Goal: Navigation & Orientation: Find specific page/section

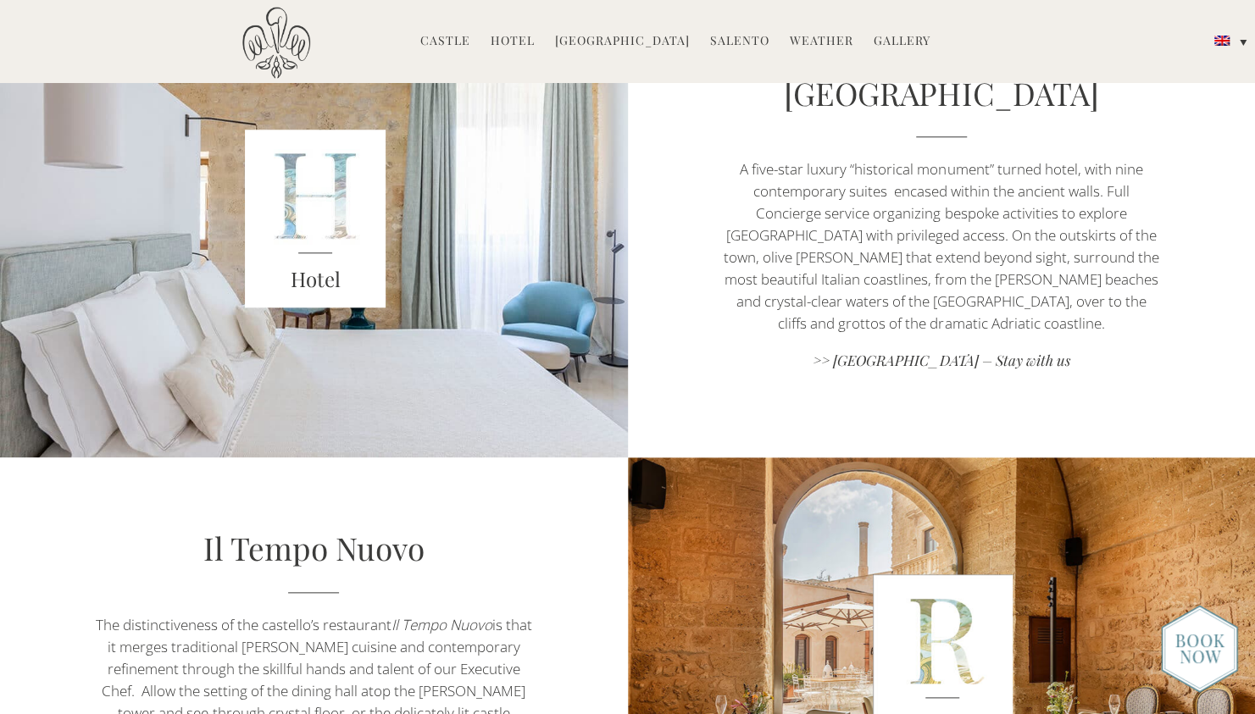
scroll to position [895, 0]
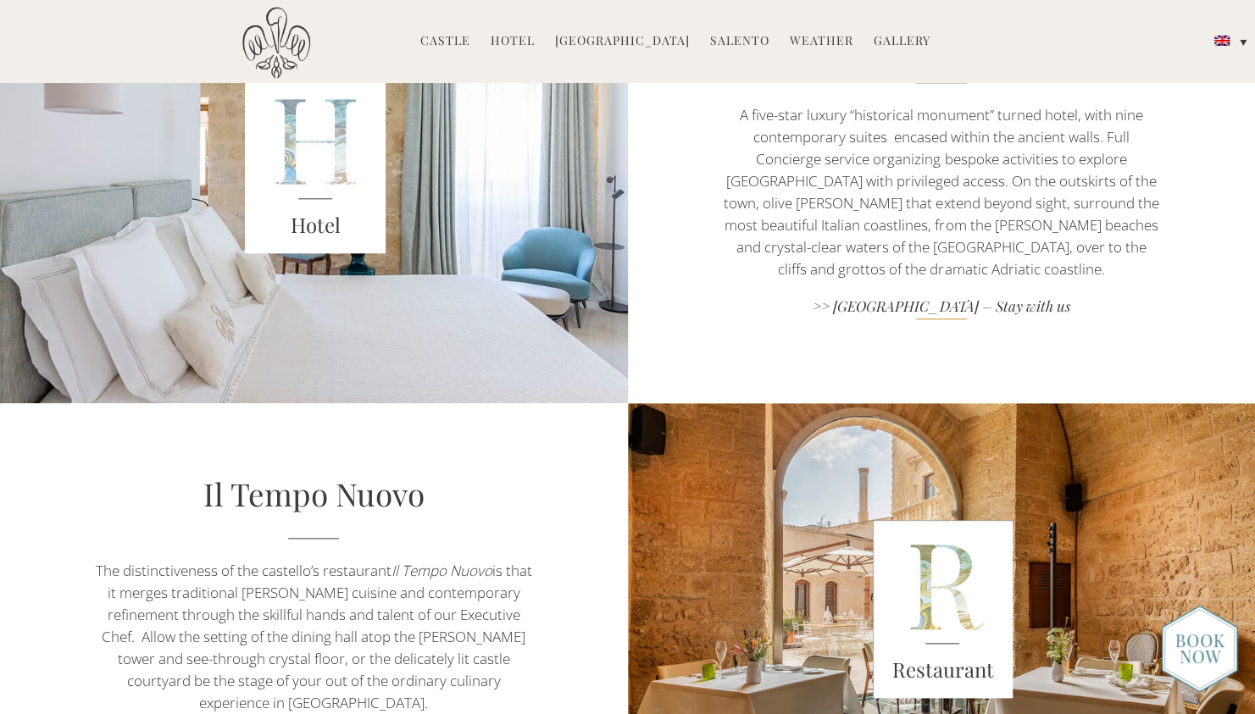
click at [1001, 308] on link ">> [GEOGRAPHIC_DATA] – Stay with us" at bounding box center [941, 308] width 439 height 23
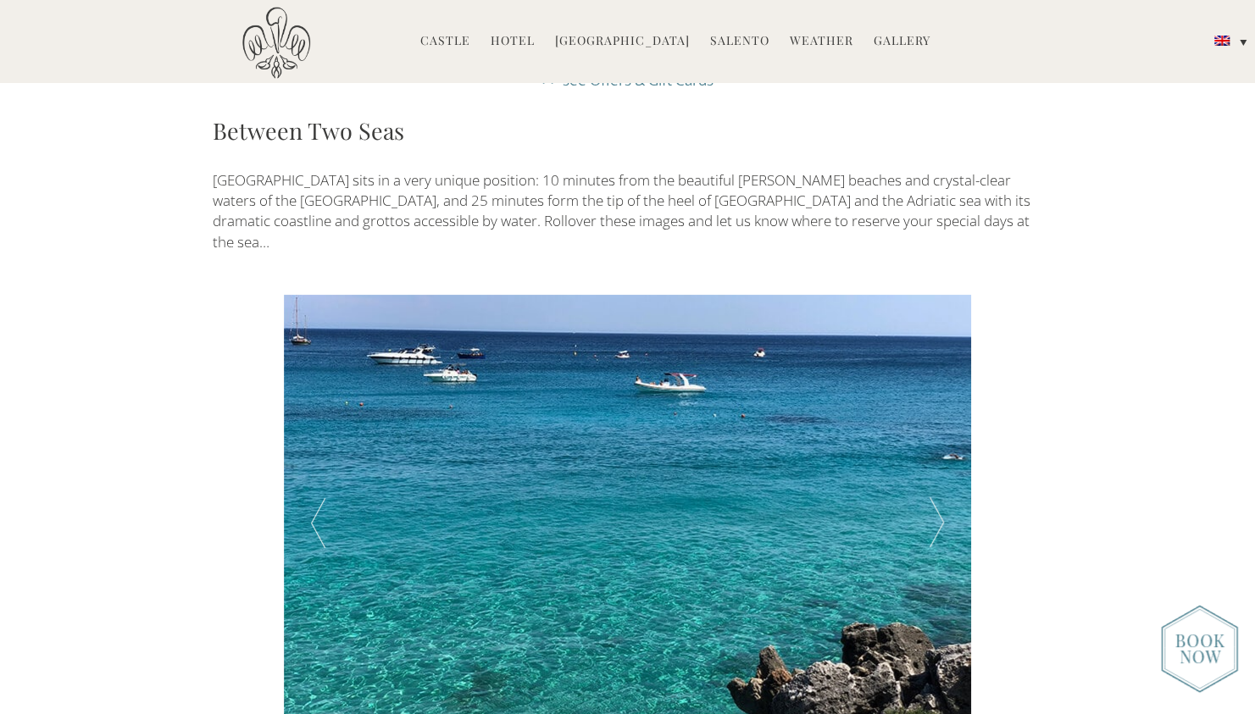
scroll to position [2824, 0]
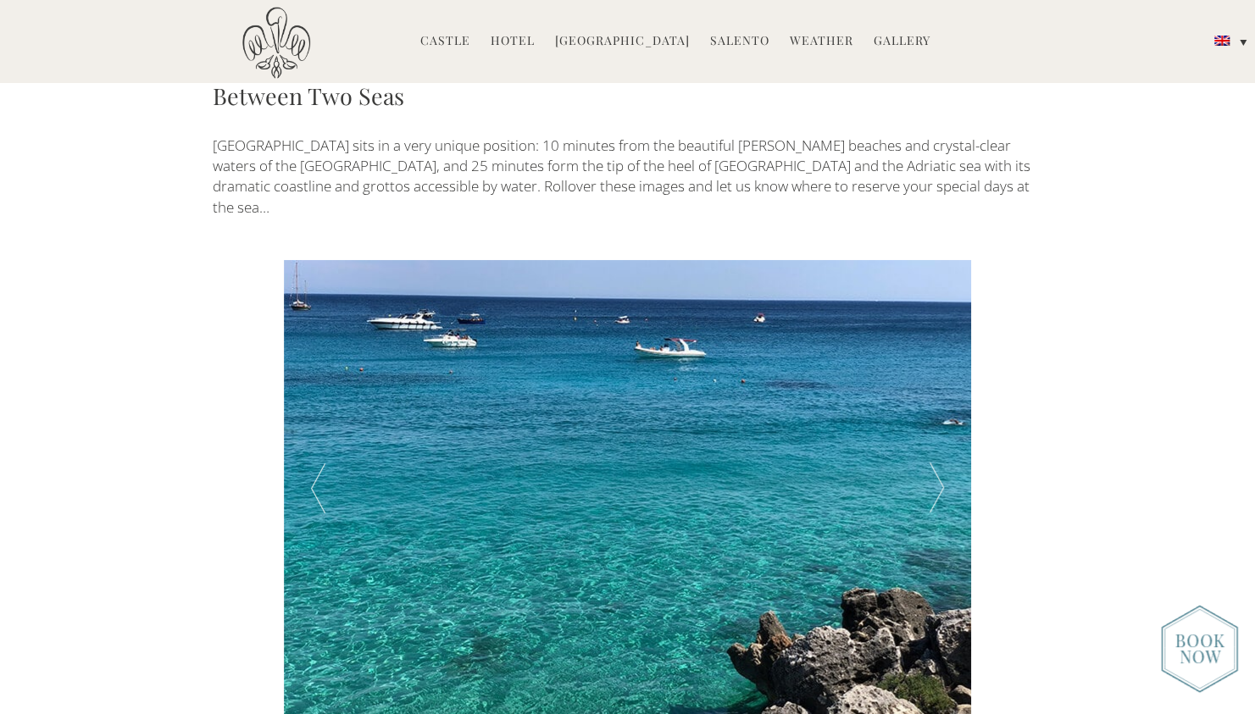
click at [933, 374] on div at bounding box center [936, 489] width 69 height 458
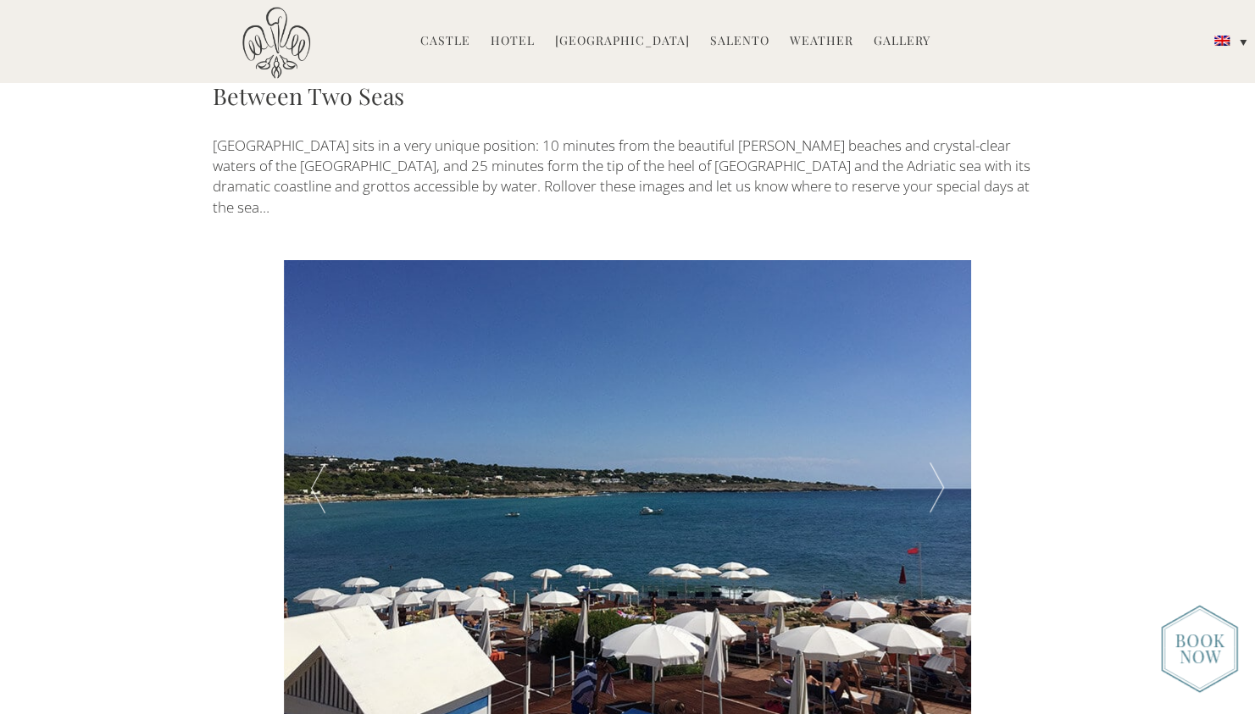
click at [933, 374] on div at bounding box center [936, 489] width 69 height 458
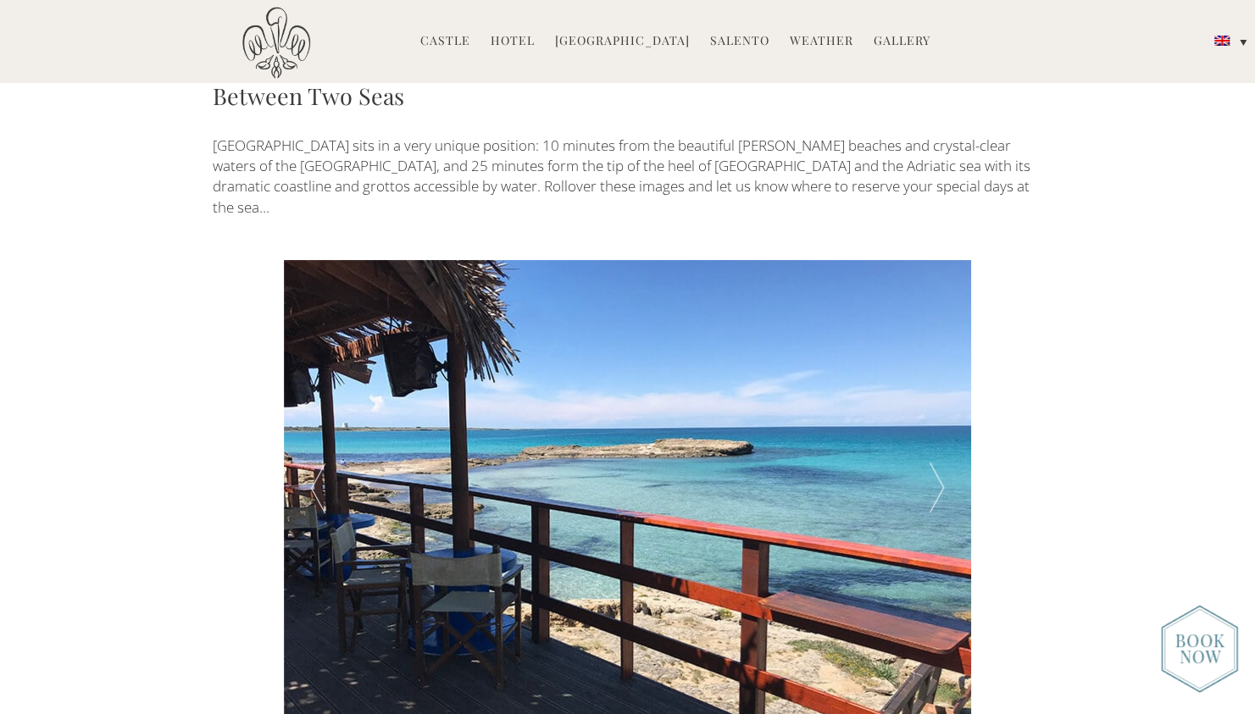
click at [933, 374] on div at bounding box center [936, 489] width 69 height 458
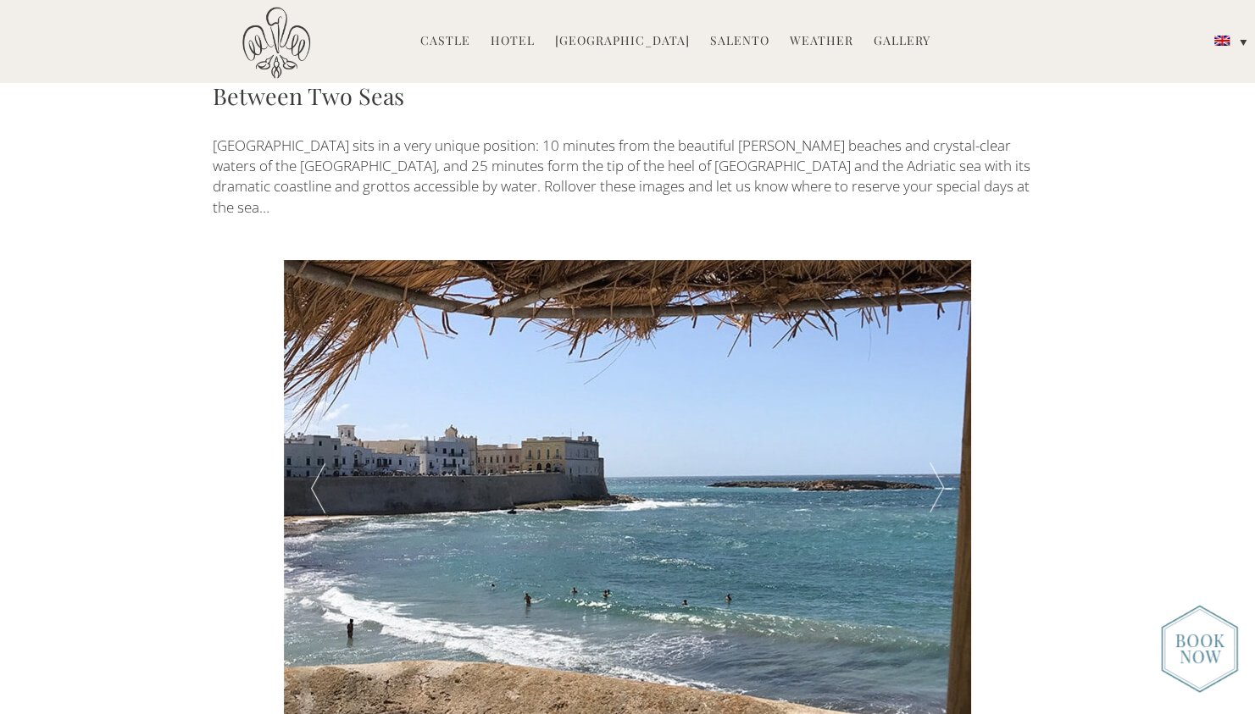
click at [933, 374] on div at bounding box center [936, 489] width 69 height 458
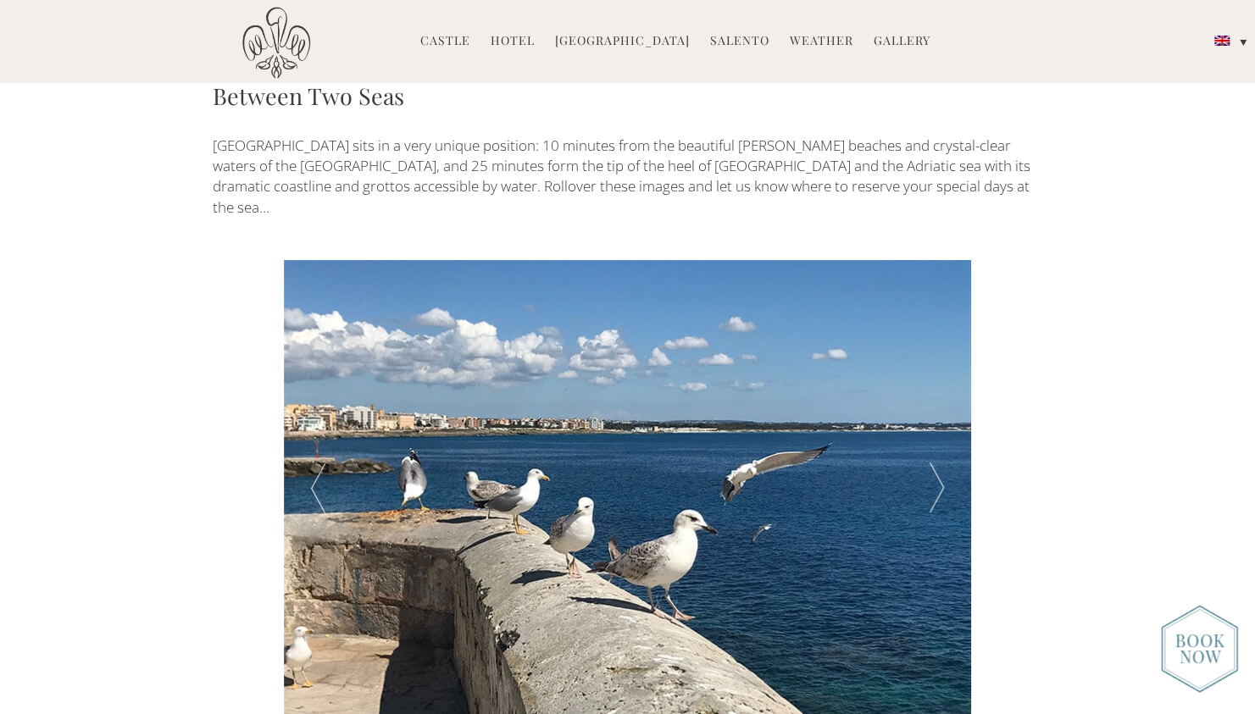
click at [933, 374] on div at bounding box center [936, 489] width 69 height 458
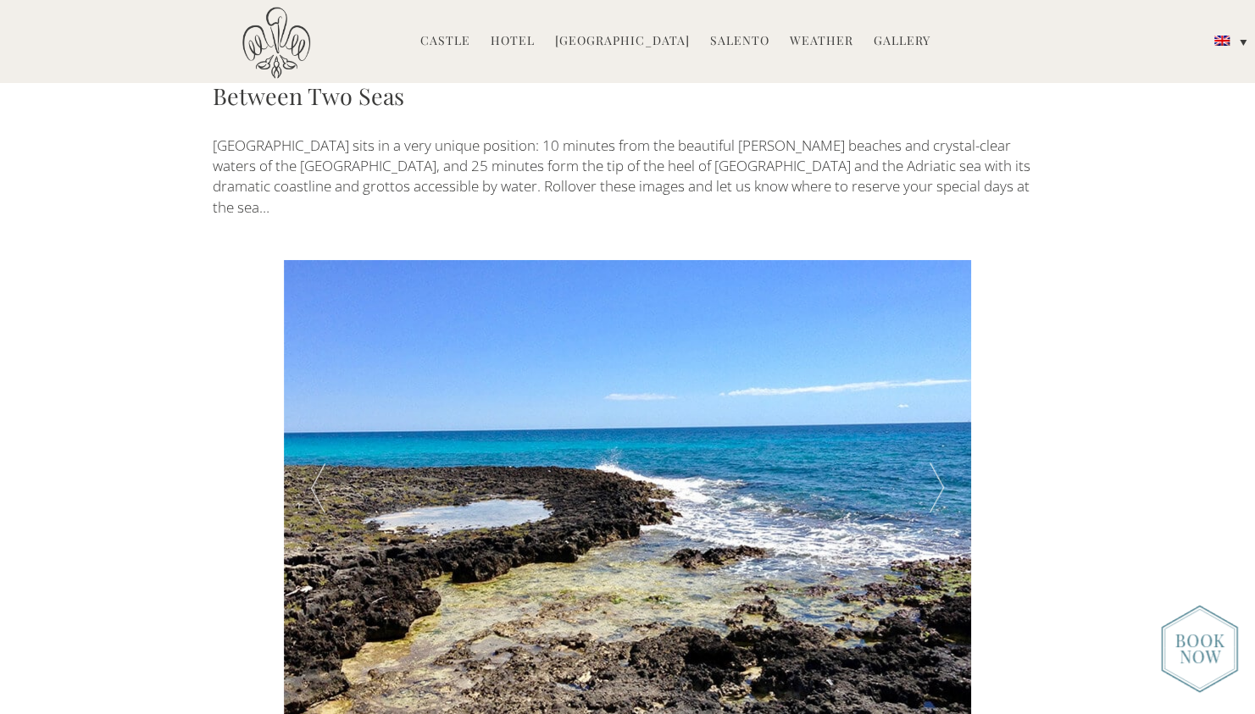
click at [933, 374] on div at bounding box center [936, 489] width 69 height 458
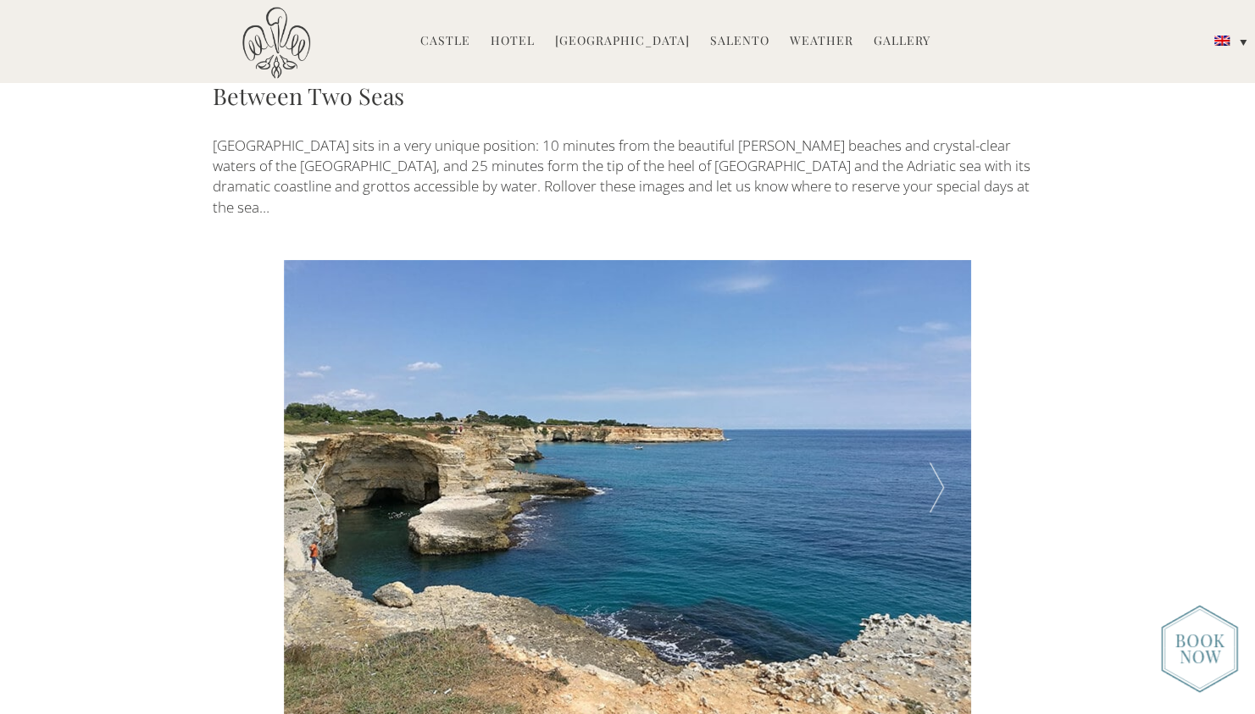
click at [933, 374] on div at bounding box center [936, 489] width 69 height 458
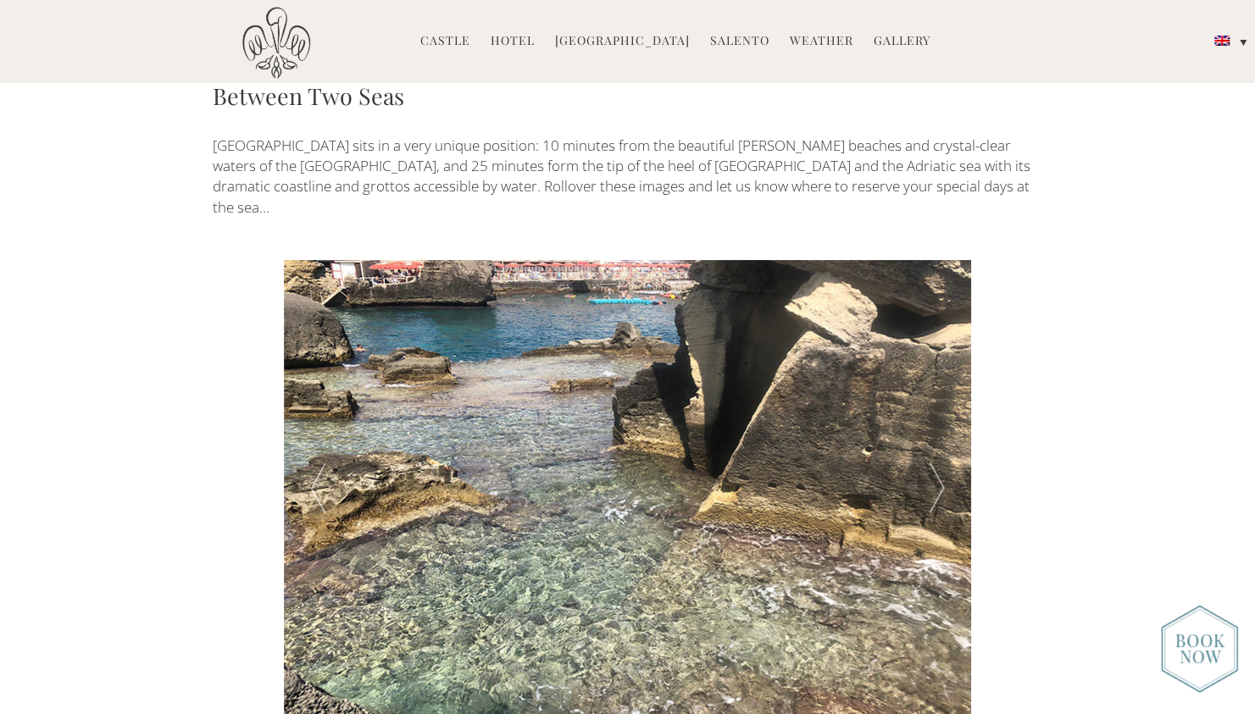
click at [933, 374] on div at bounding box center [936, 489] width 69 height 458
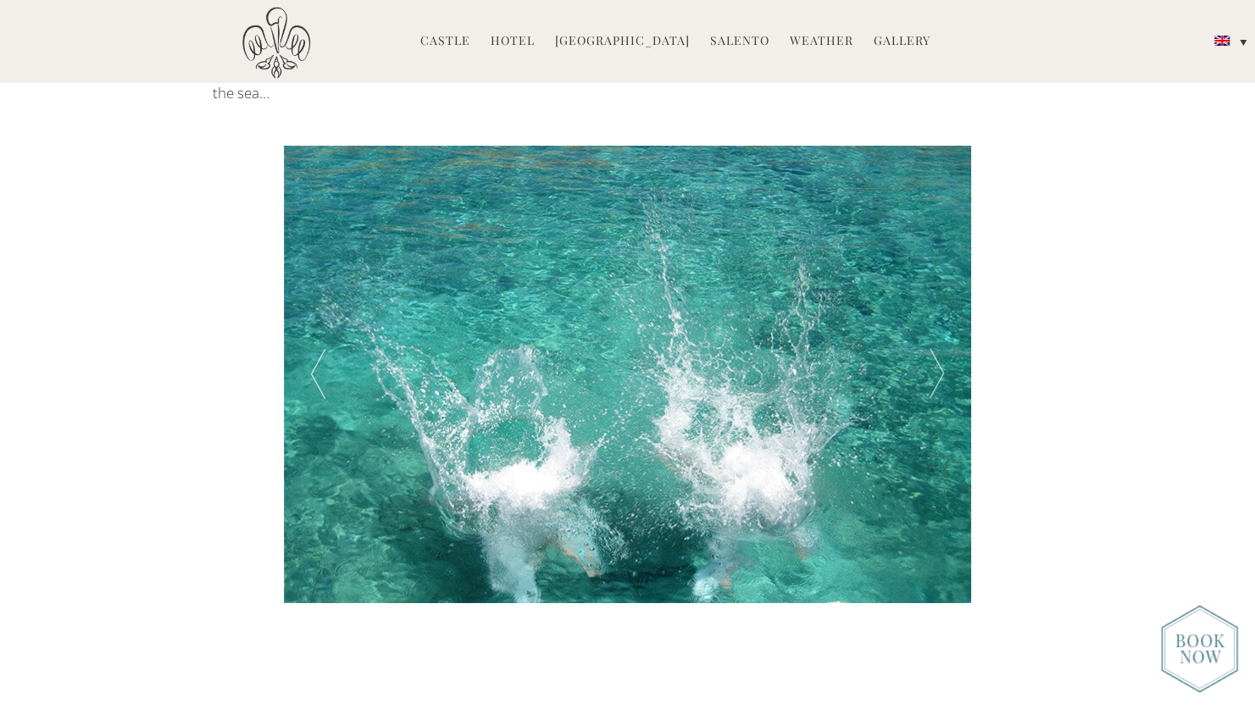
scroll to position [2933, 0]
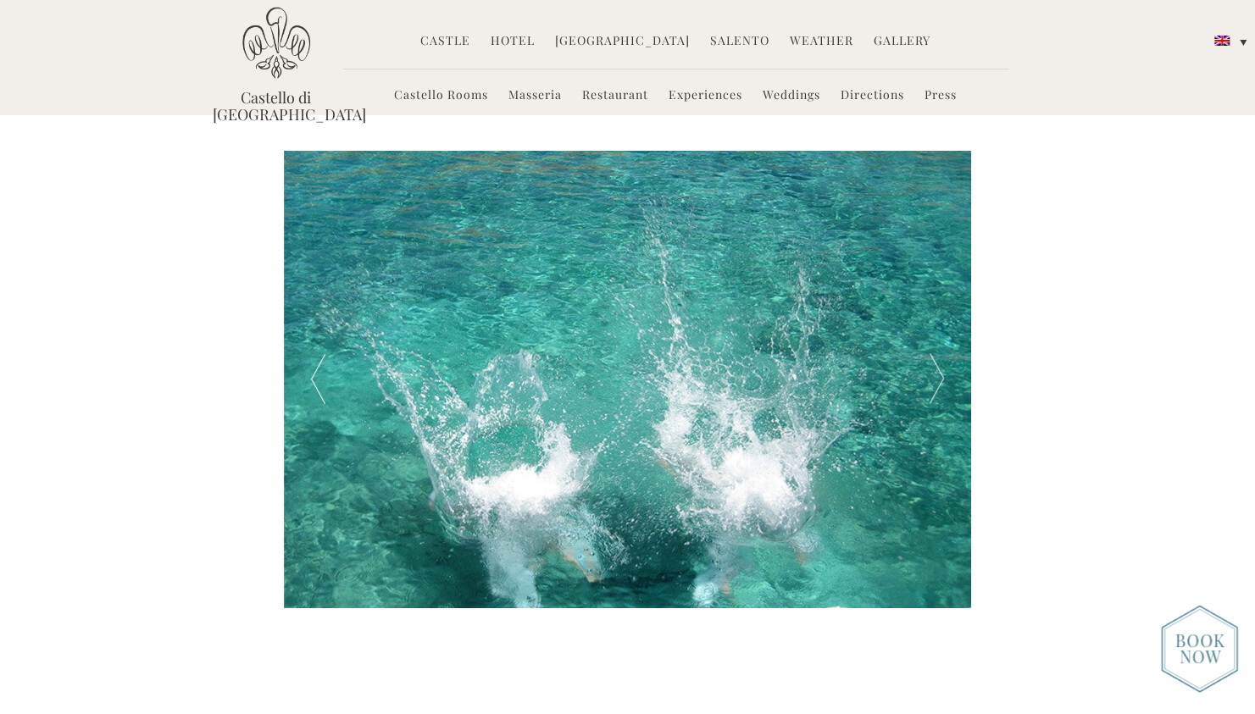
click at [938, 259] on div at bounding box center [936, 380] width 69 height 458
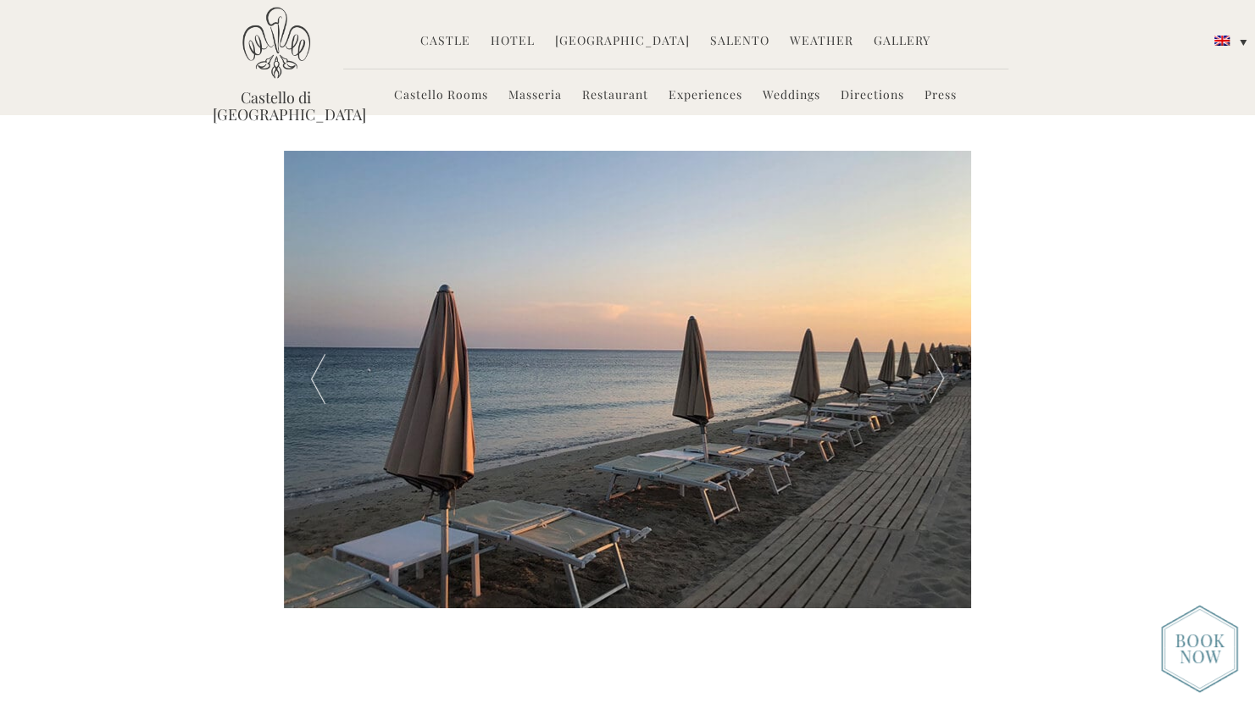
click at [938, 259] on div at bounding box center [936, 380] width 69 height 458
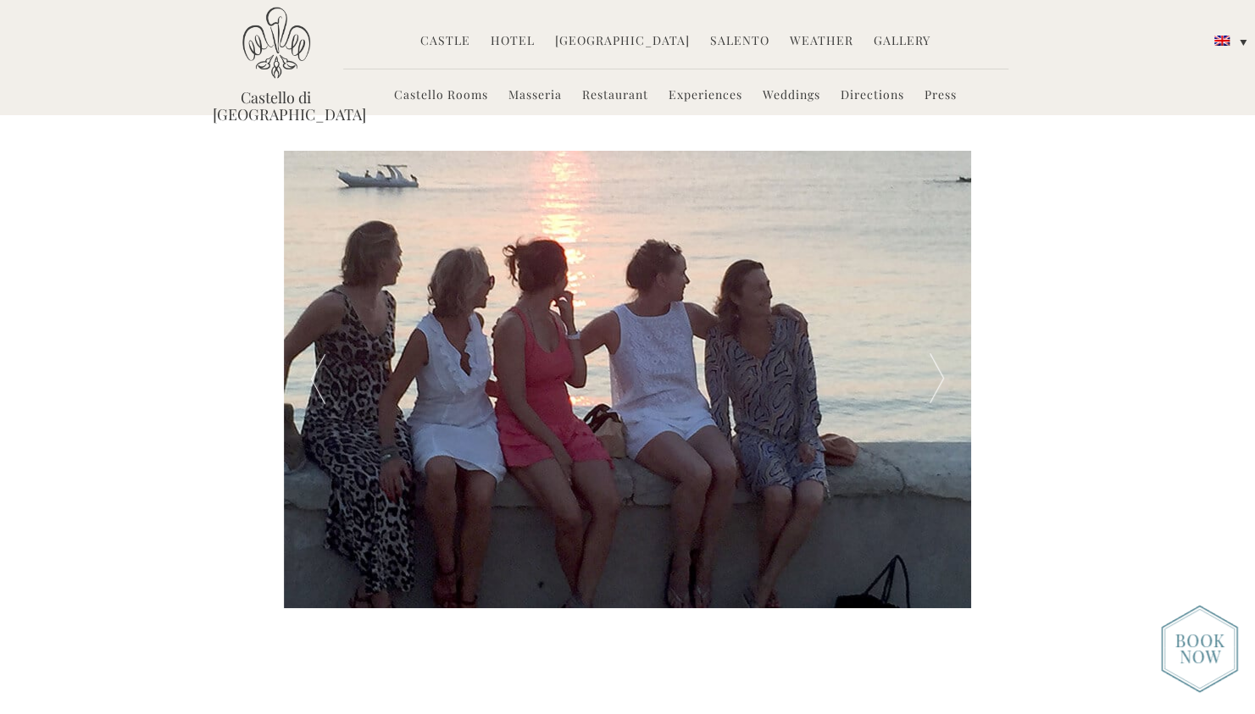
click at [938, 259] on div at bounding box center [936, 380] width 69 height 458
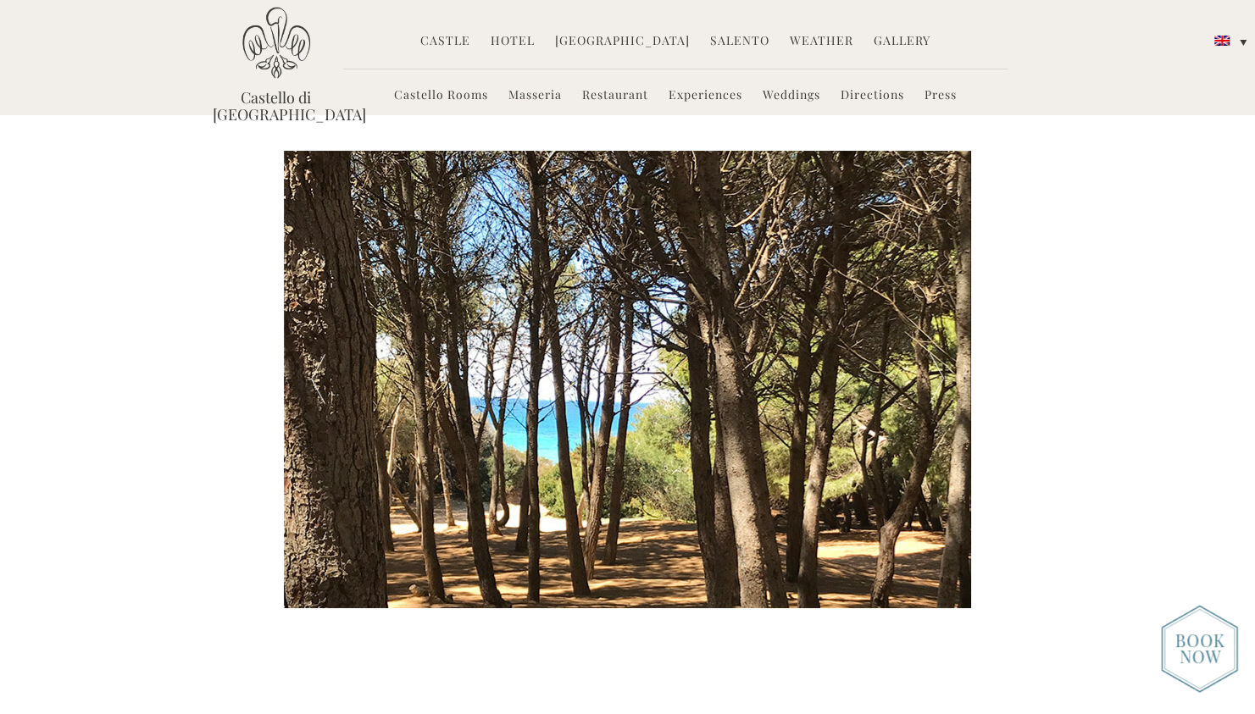
click at [938, 259] on div at bounding box center [936, 380] width 69 height 458
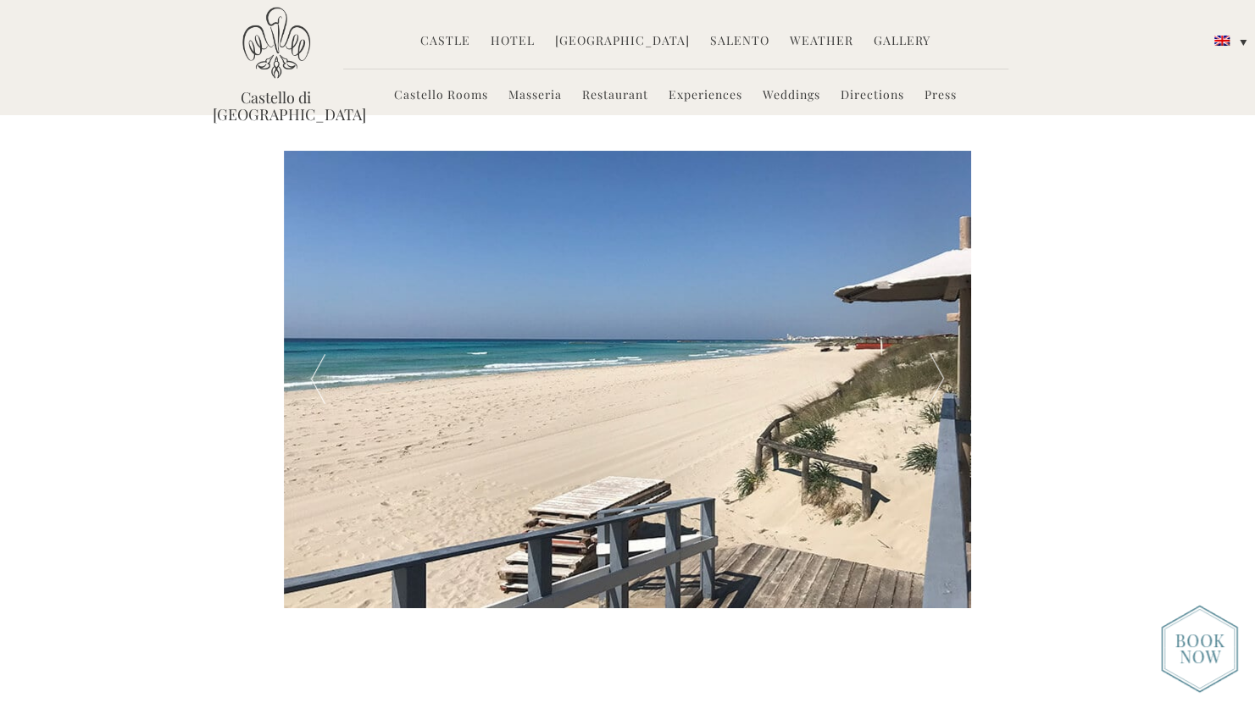
click at [938, 259] on div at bounding box center [936, 380] width 69 height 458
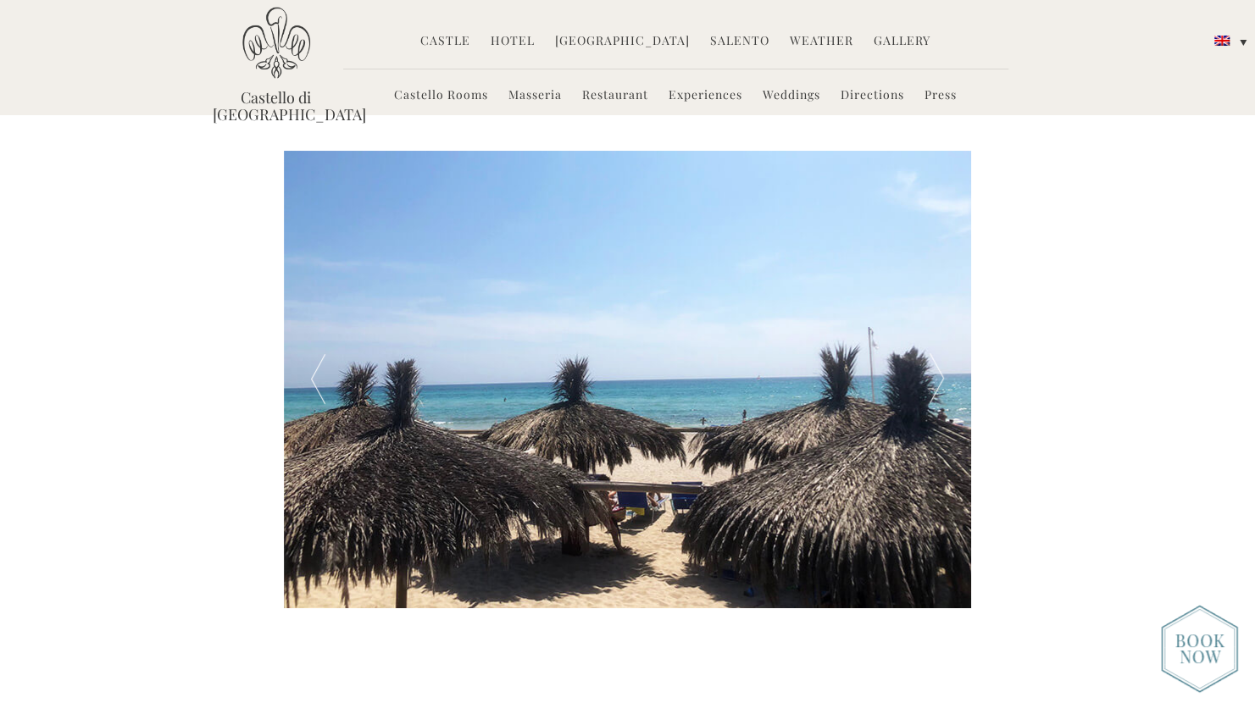
click at [938, 259] on div at bounding box center [936, 380] width 69 height 458
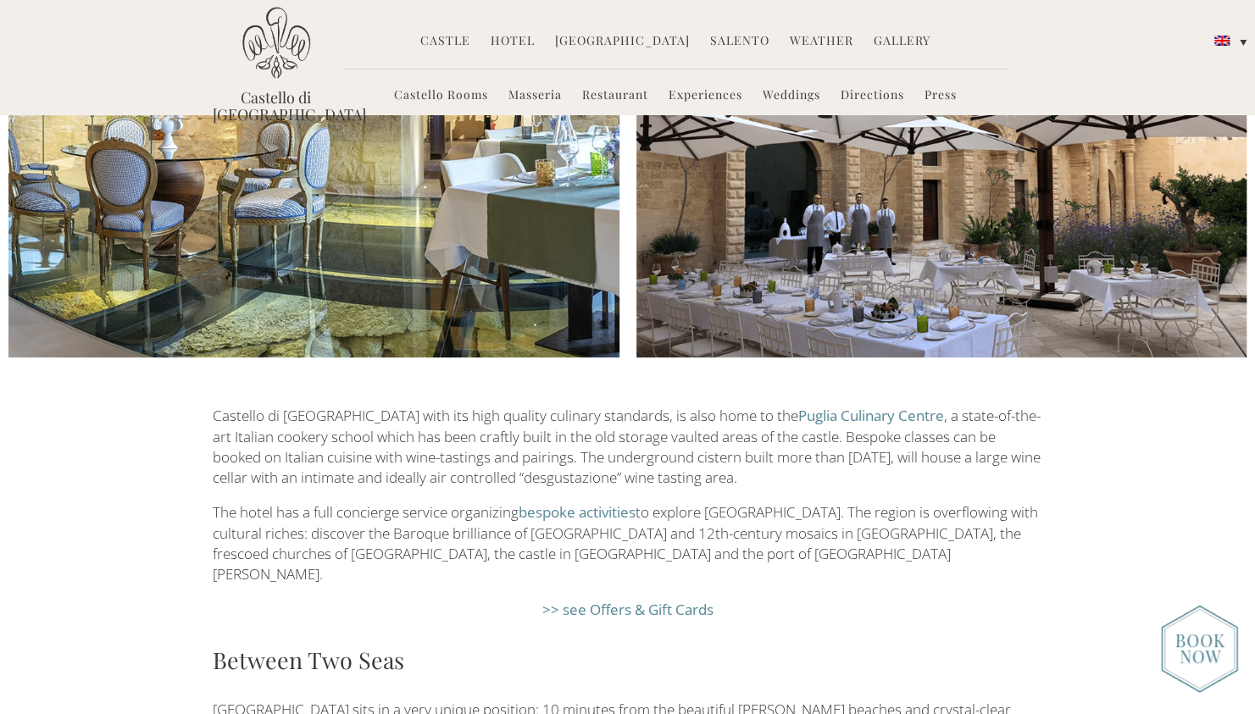
scroll to position [2185, 0]
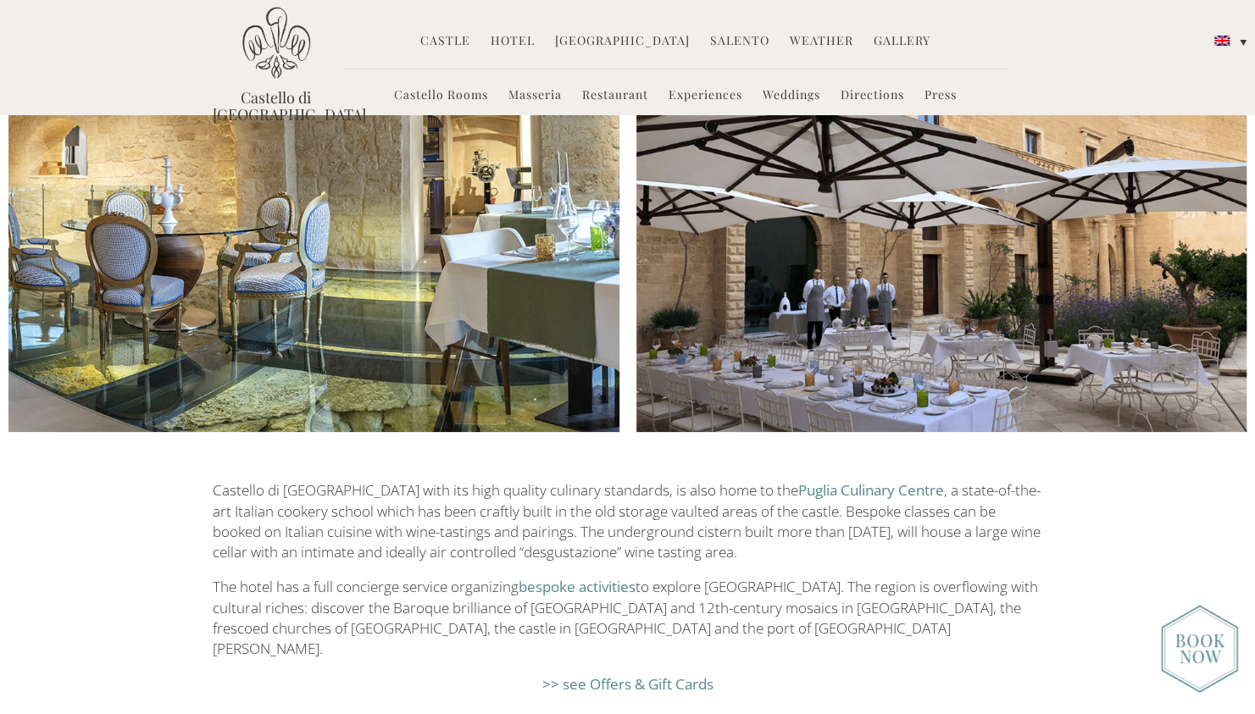
click at [705, 97] on link "Experiences" at bounding box center [705, 95] width 74 height 19
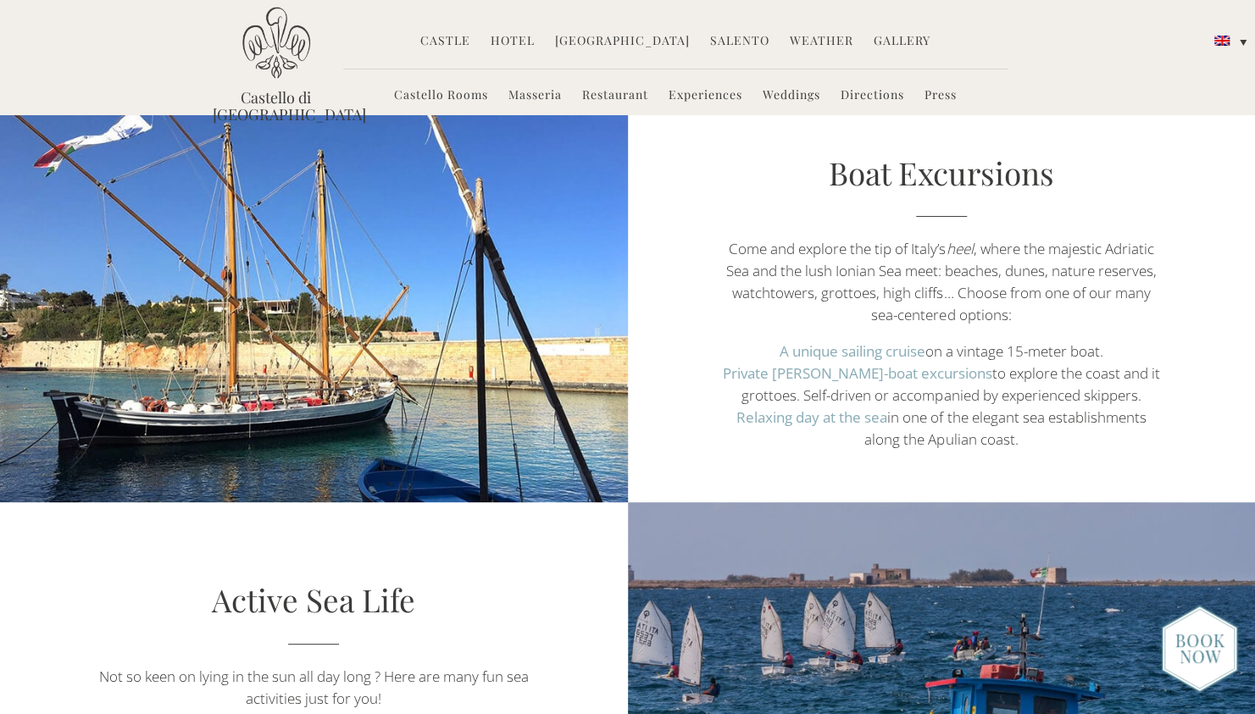
scroll to position [1275, 0]
